Goal: Task Accomplishment & Management: Manage account settings

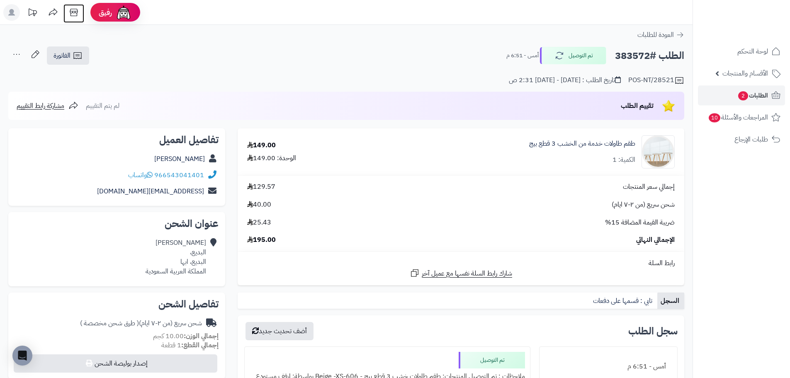
click at [74, 17] on icon at bounding box center [74, 12] width 17 height 17
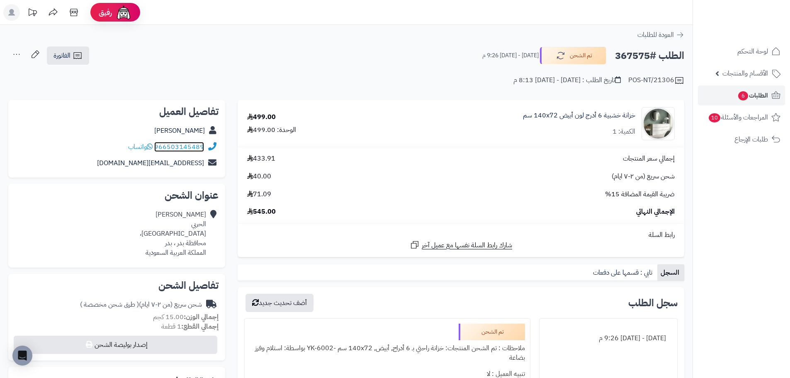
click at [167, 148] on link "966503145489" at bounding box center [179, 147] width 50 height 10
drag, startPoint x: 205, startPoint y: 145, endPoint x: 168, endPoint y: 151, distance: 37.8
click at [168, 151] on div "966503145489 واتساب" at bounding box center [117, 147] width 204 height 16
copy link "503145489"
